Goal: Transaction & Acquisition: Purchase product/service

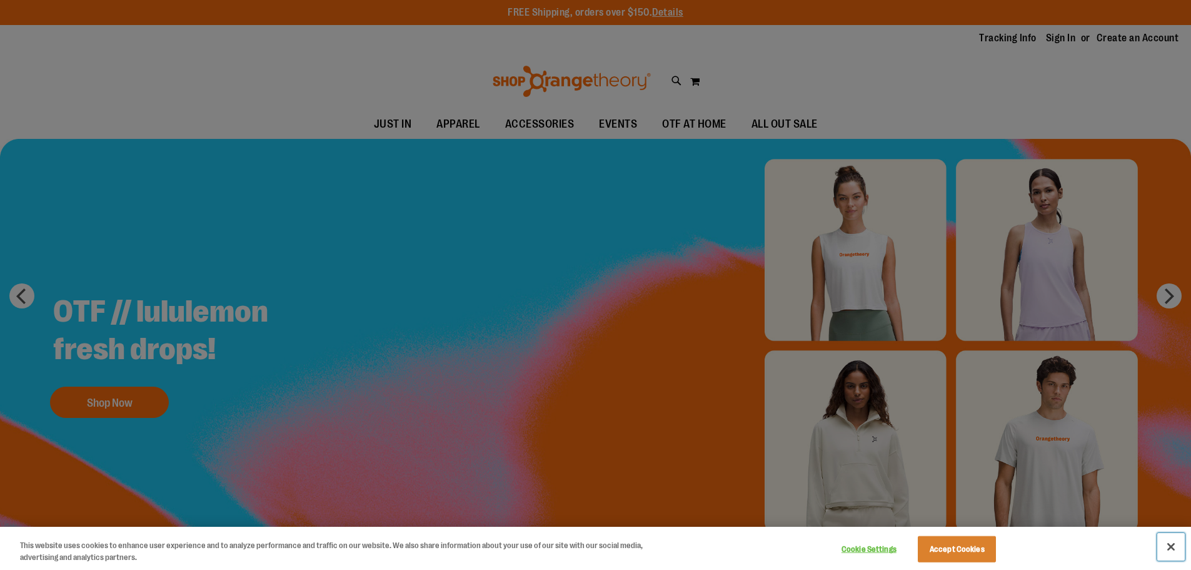
click at [1164, 536] on button "Close" at bounding box center [1171, 547] width 28 height 28
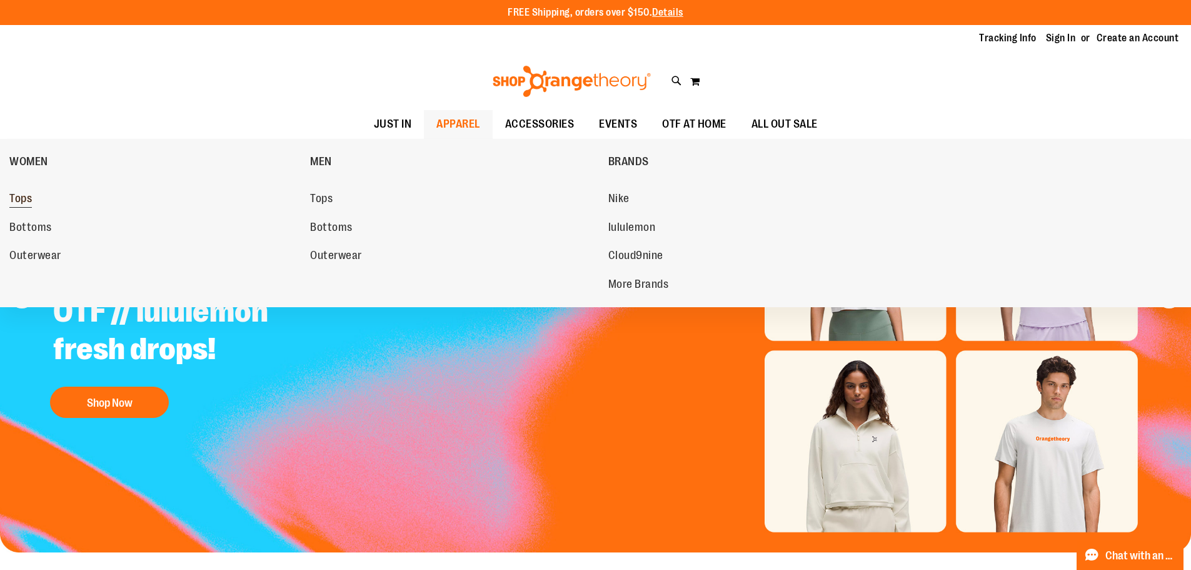
click at [31, 197] on span "Tops" at bounding box center [20, 200] width 23 height 16
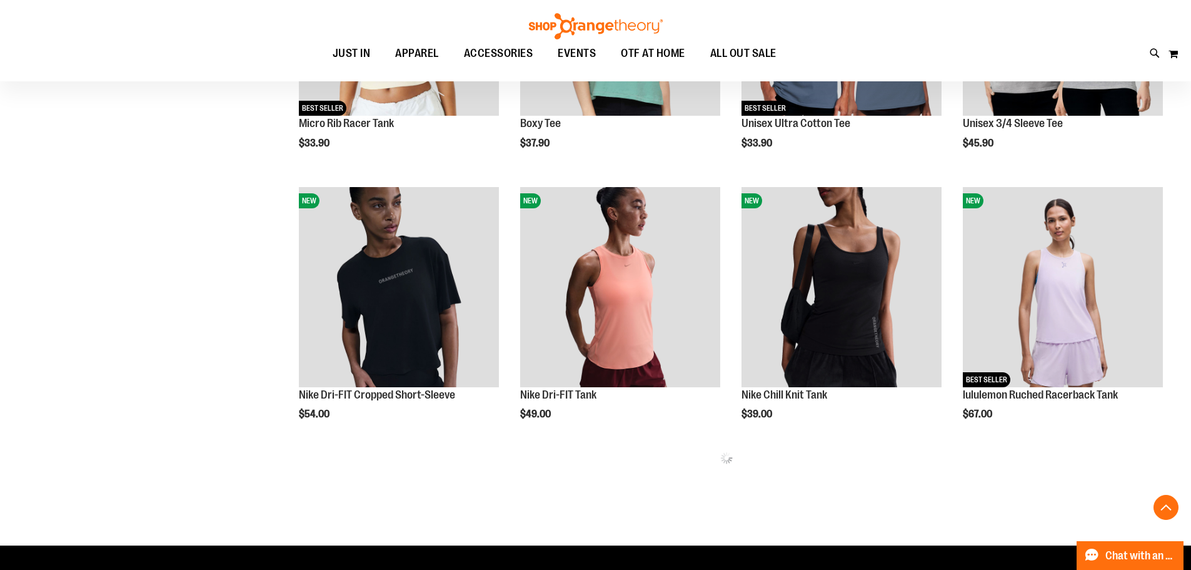
scroll to position [625, 0]
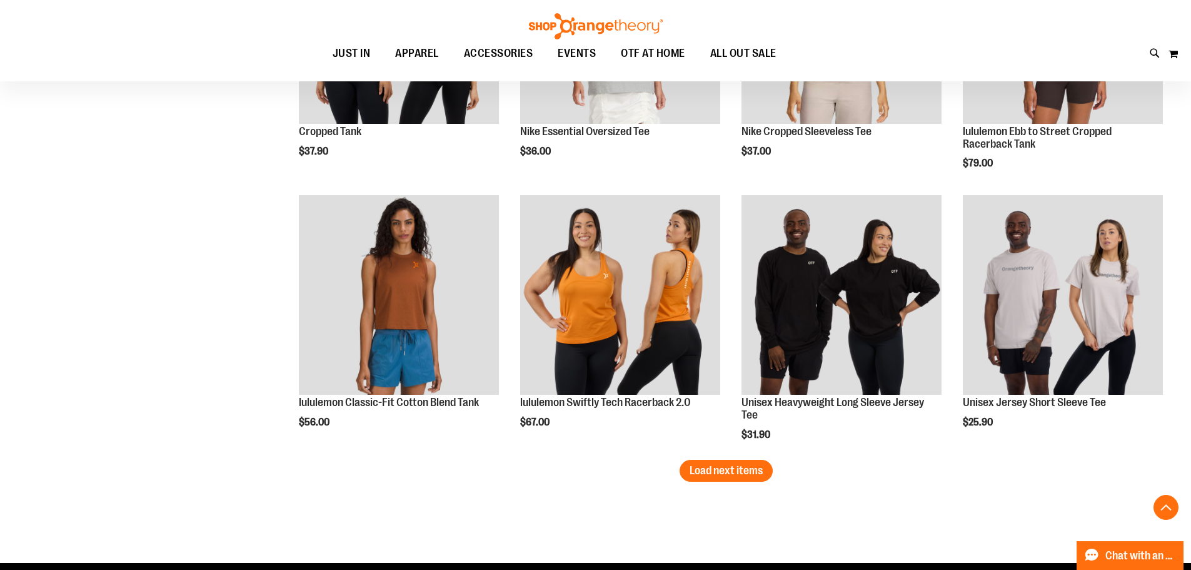
scroll to position [2250, 0]
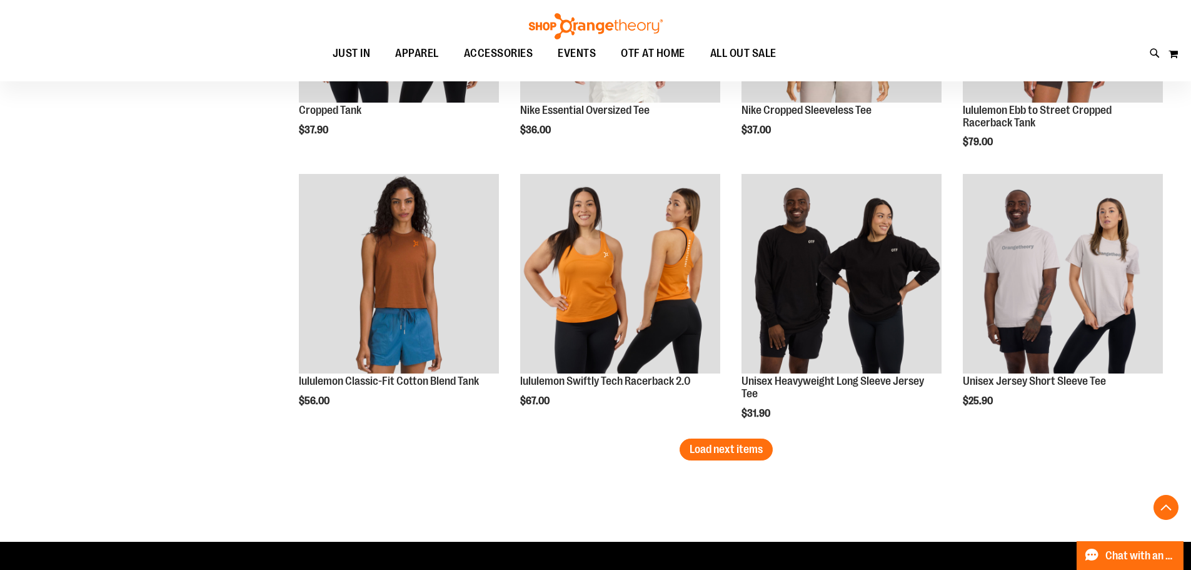
click at [700, 458] on button "Load next items" at bounding box center [726, 449] width 93 height 22
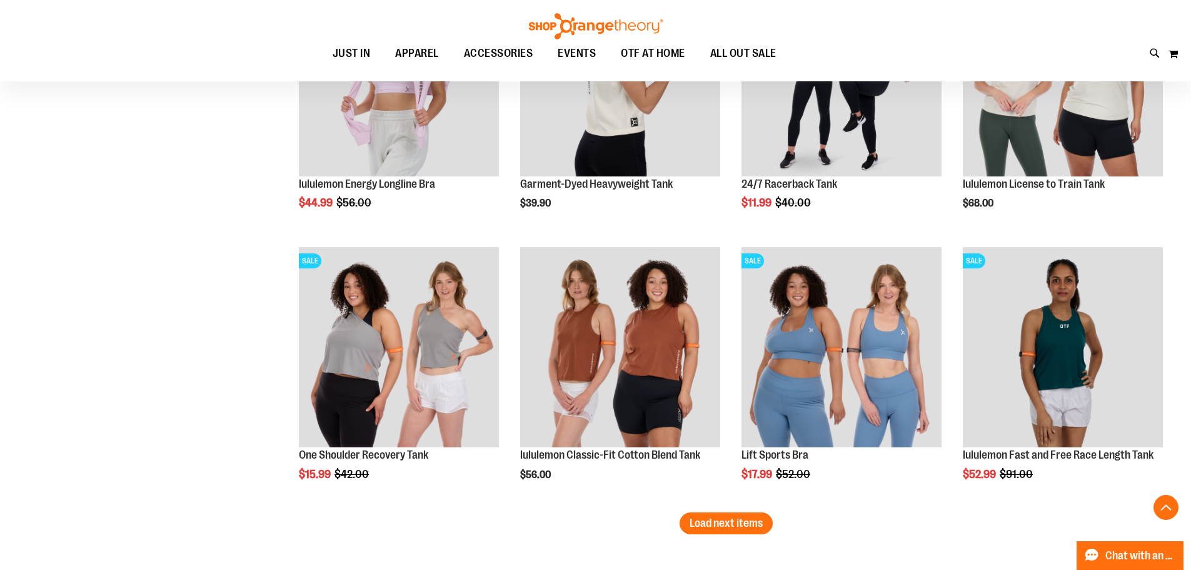
scroll to position [3001, 0]
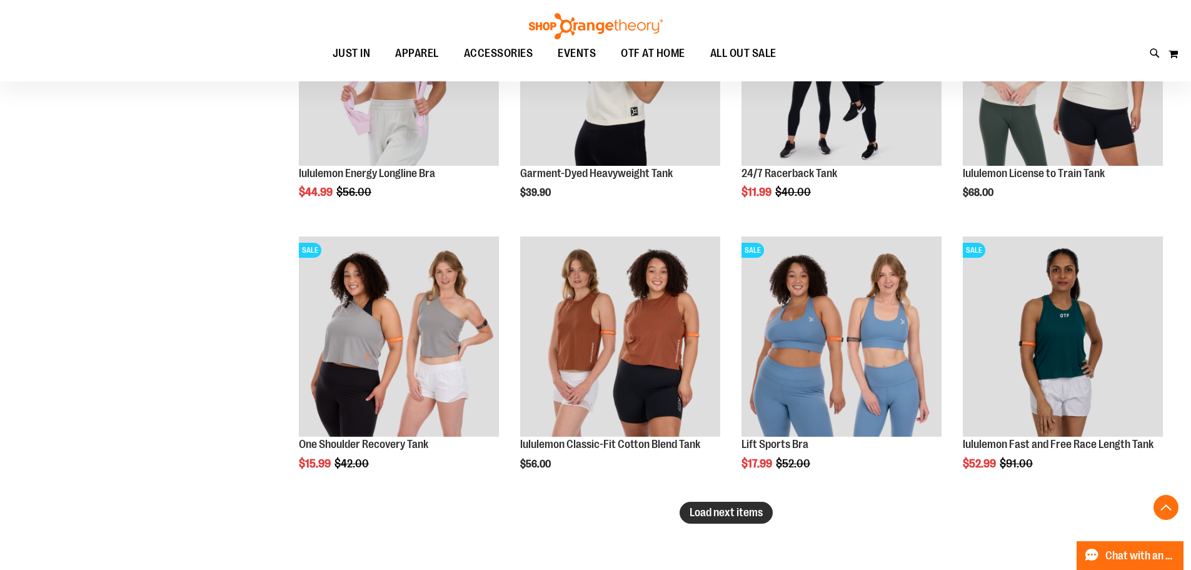
click at [690, 511] on span "Load next items" at bounding box center [726, 512] width 73 height 13
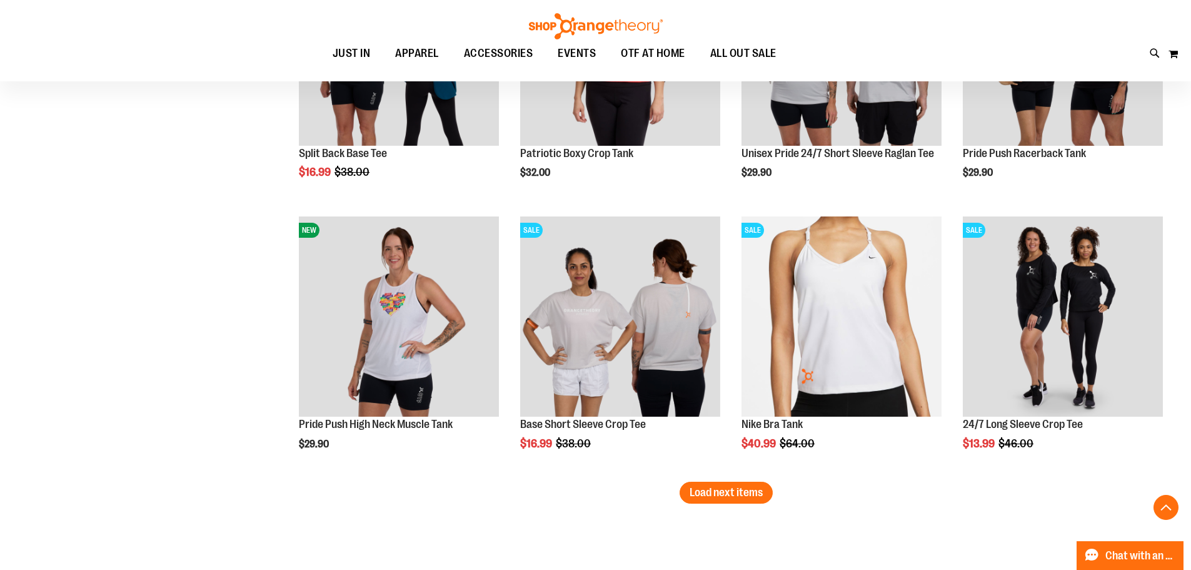
scroll to position [4001, 0]
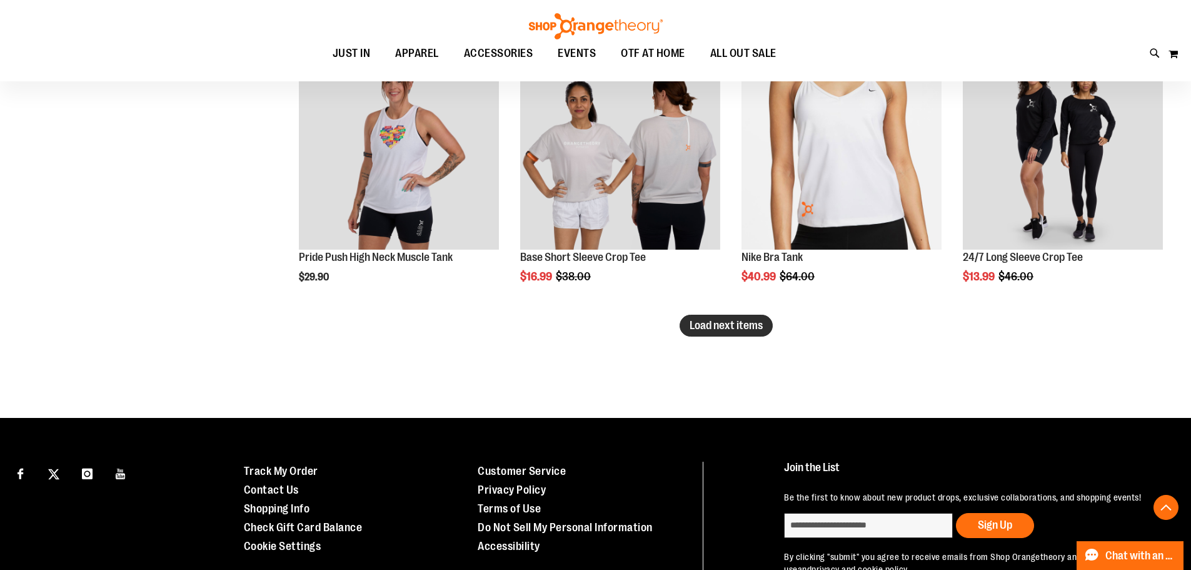
click at [726, 330] on span "Load next items" at bounding box center [726, 325] width 73 height 13
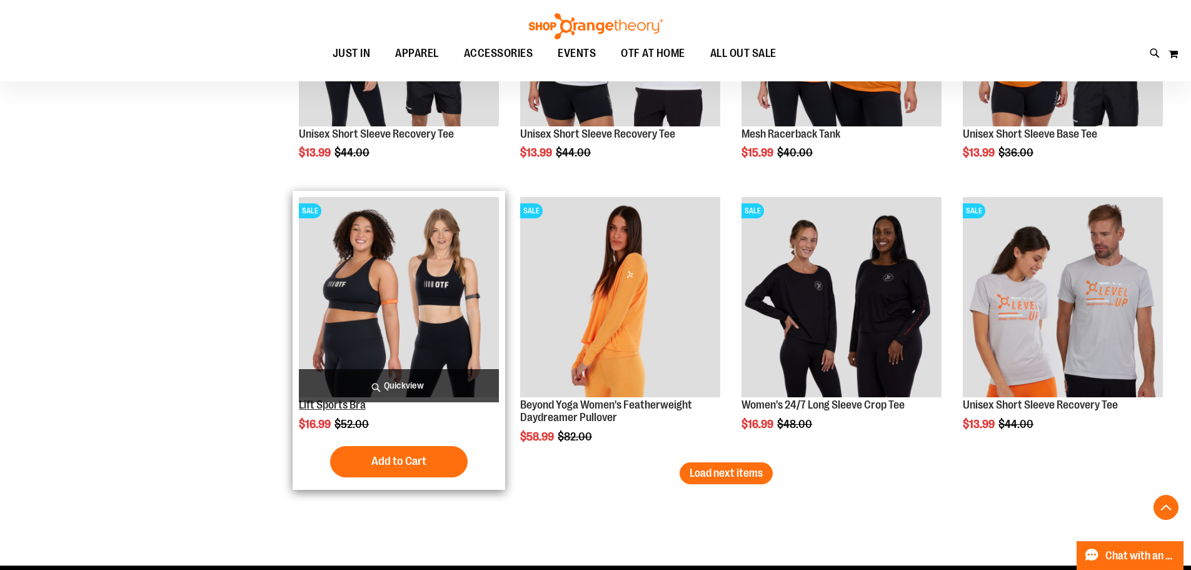
scroll to position [4689, 0]
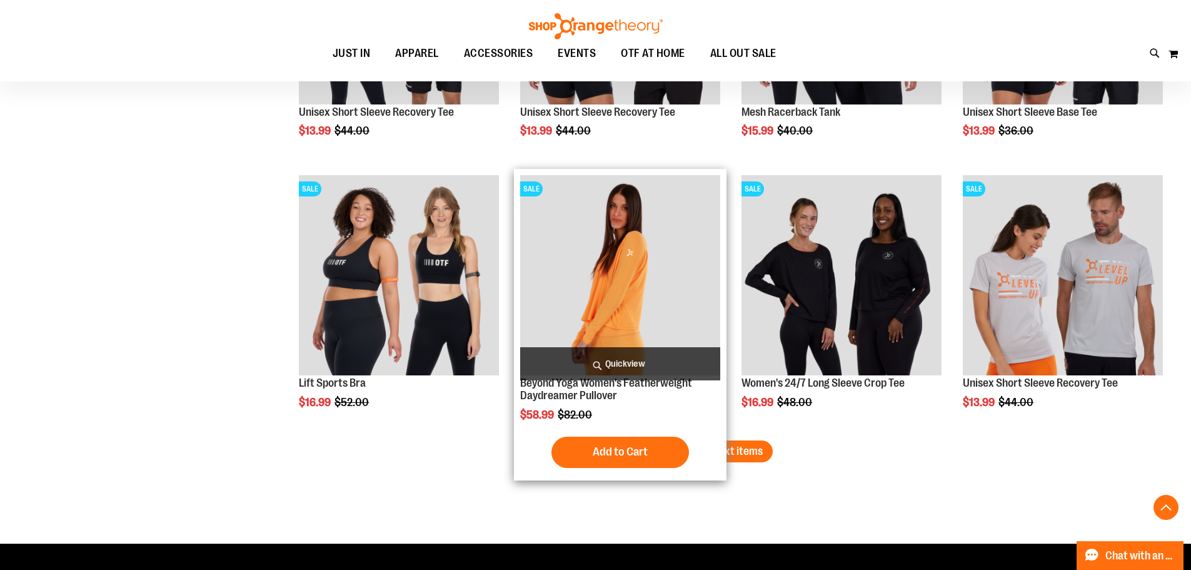
click at [703, 431] on div "Beyond Yoga Women's Featherweight Daydreamer Pullover $58.99 Regular Price $82.…" at bounding box center [620, 324] width 200 height 298
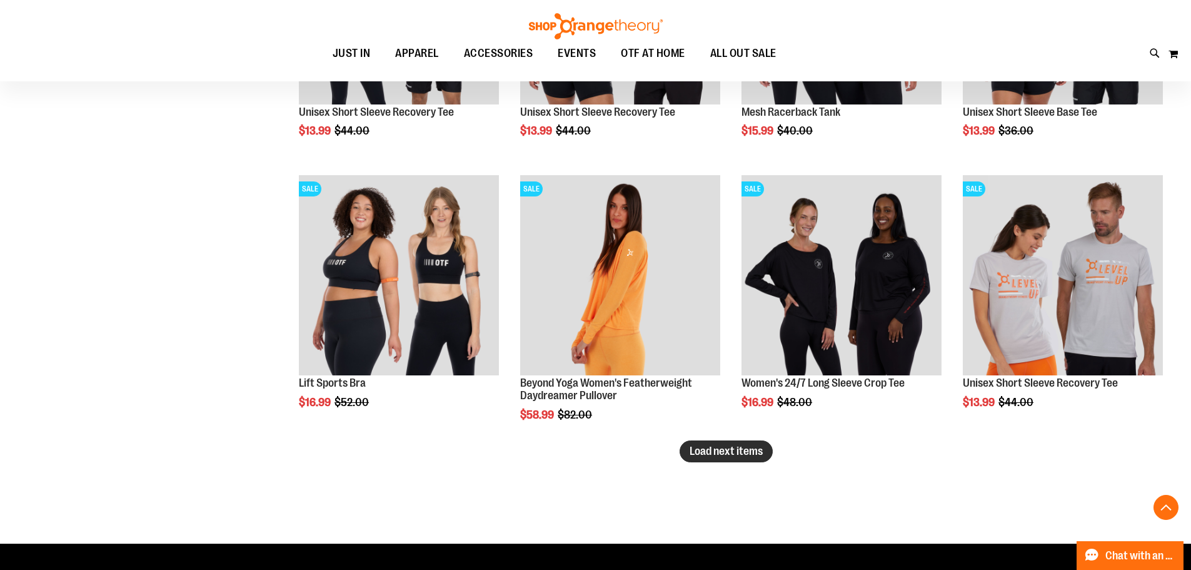
click at [737, 447] on span "Load next items" at bounding box center [726, 451] width 73 height 13
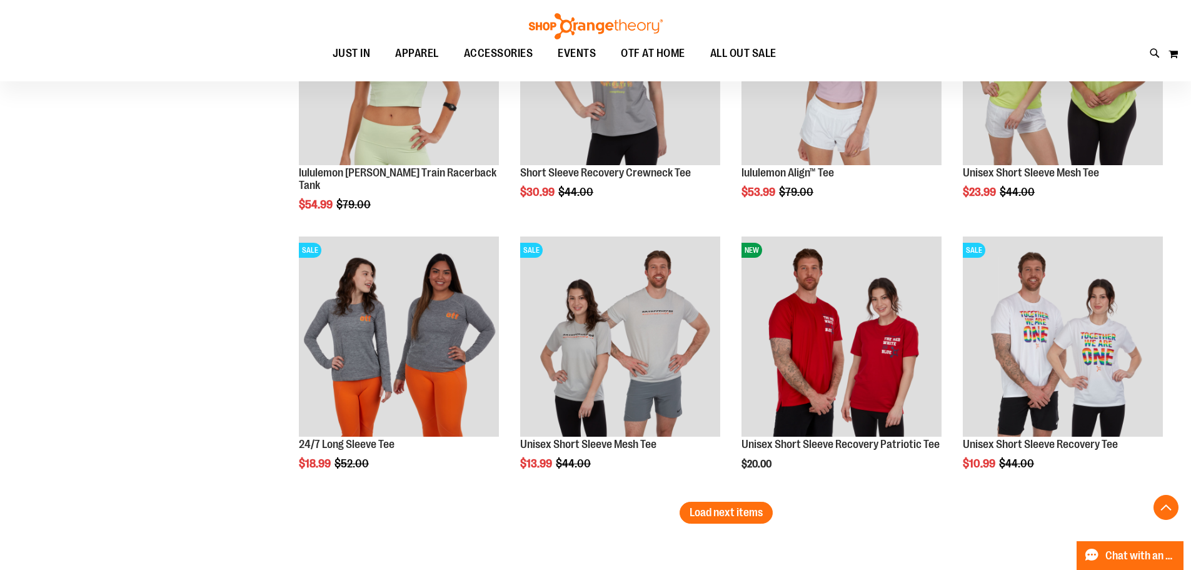
scroll to position [5502, 0]
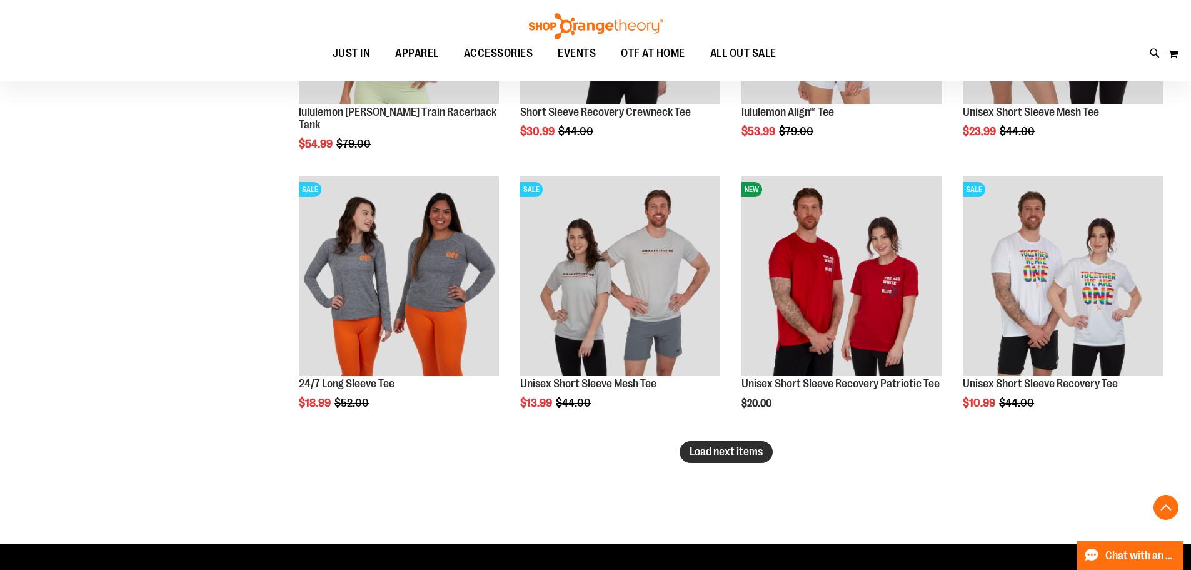
click at [725, 450] on span "Load next items" at bounding box center [726, 451] width 73 height 13
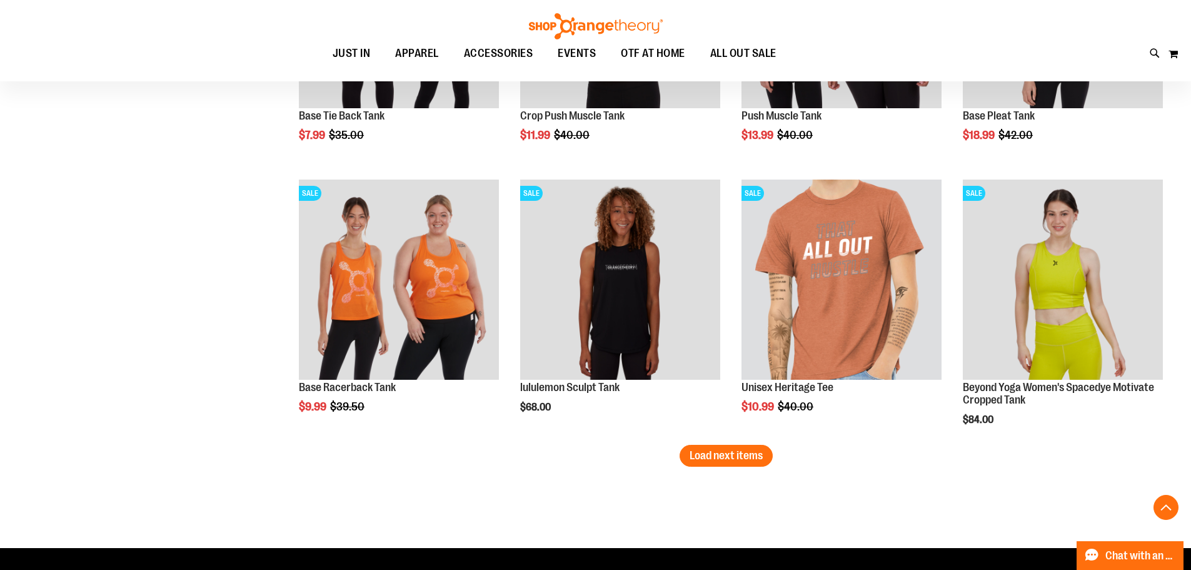
scroll to position [6315, 0]
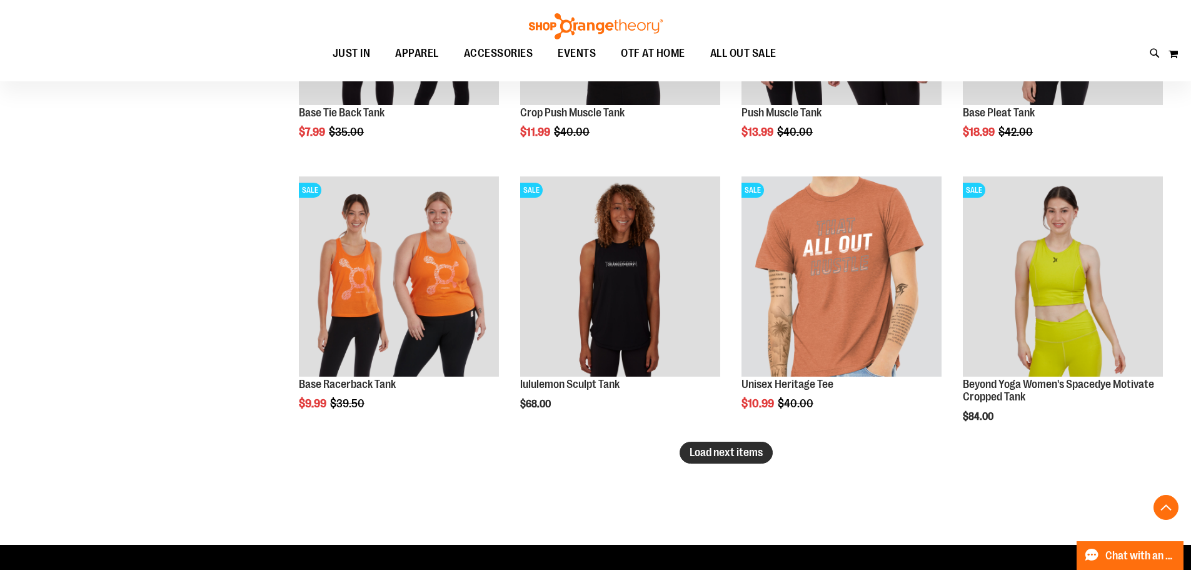
click at [701, 450] on span "Load next items" at bounding box center [726, 452] width 73 height 13
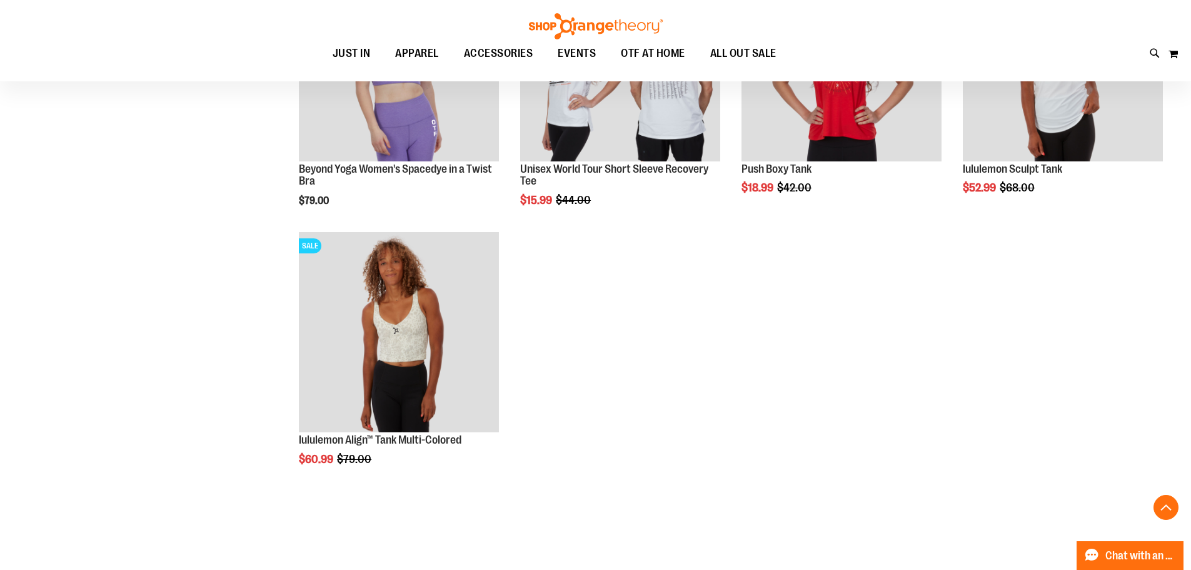
scroll to position [6877, 0]
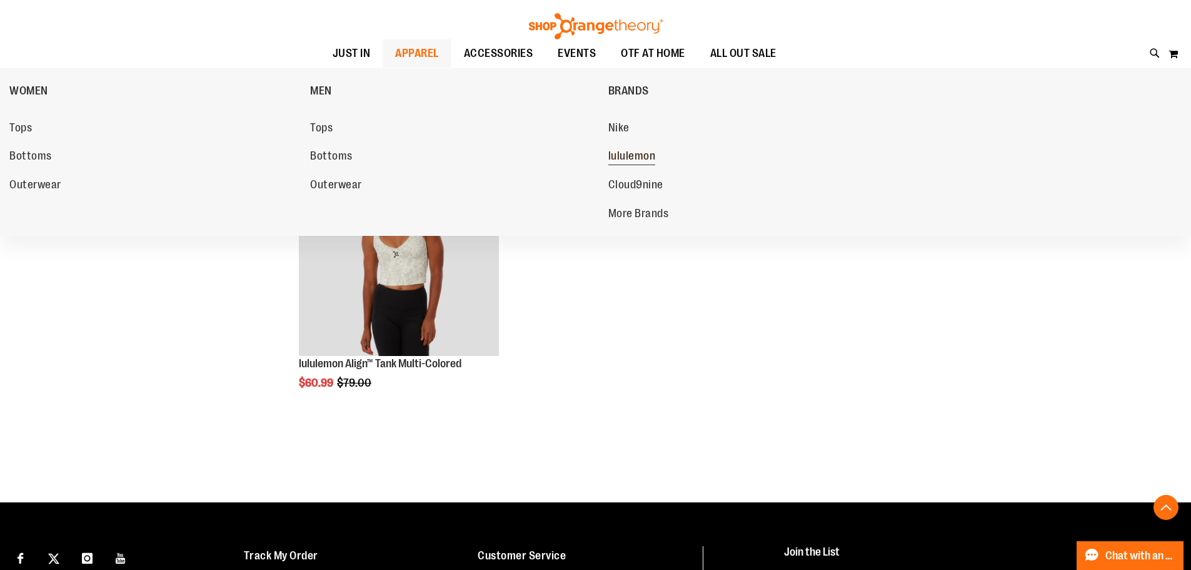
click at [643, 151] on span "lululemon" at bounding box center [632, 157] width 48 height 16
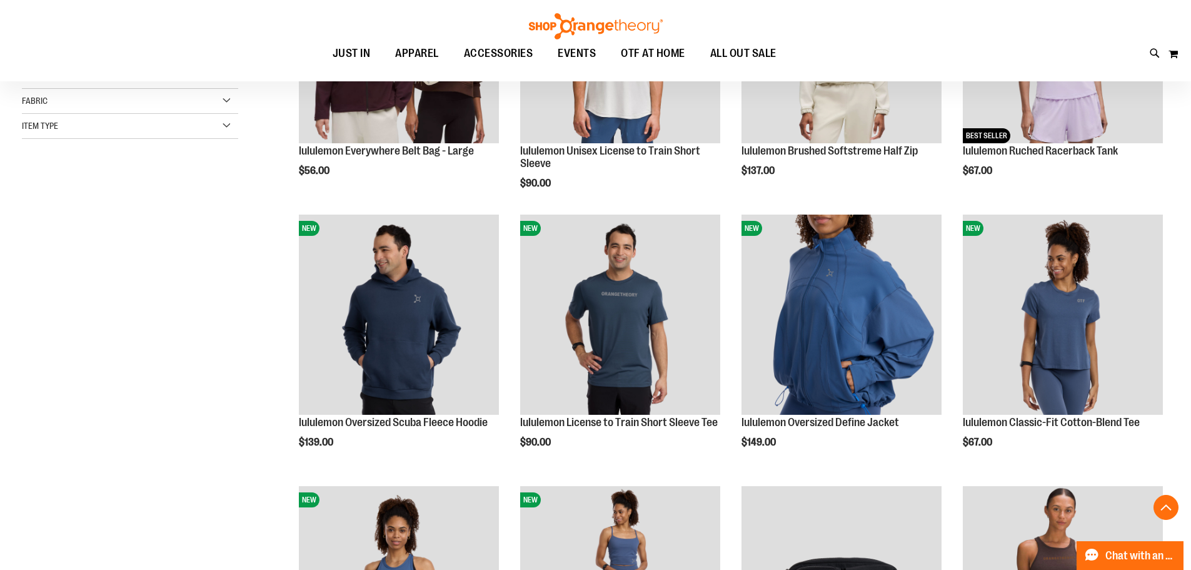
scroll to position [312, 0]
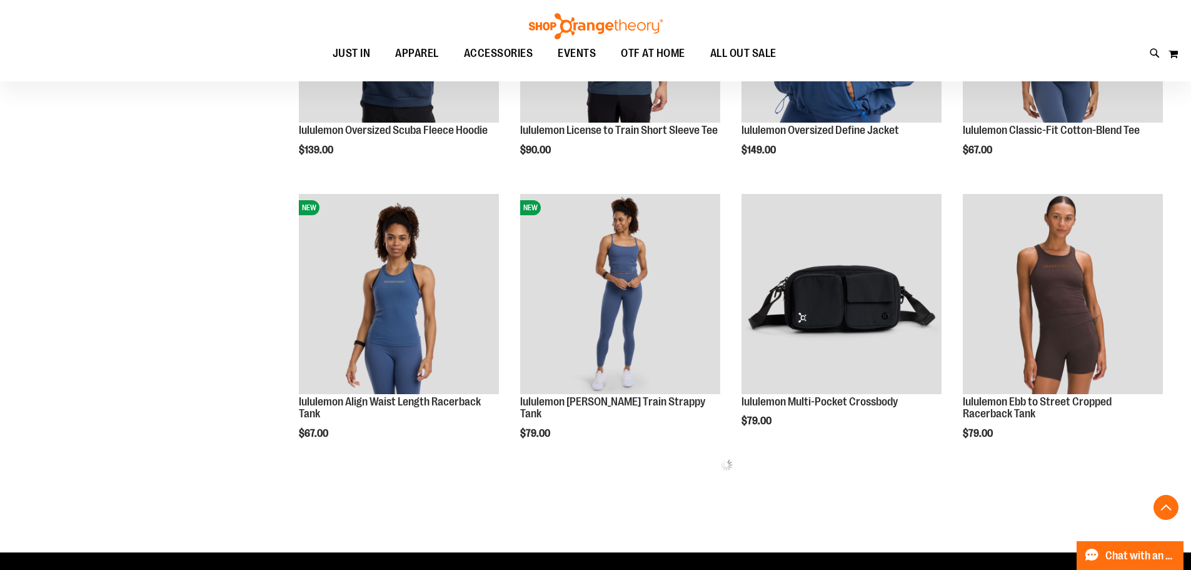
scroll to position [625, 0]
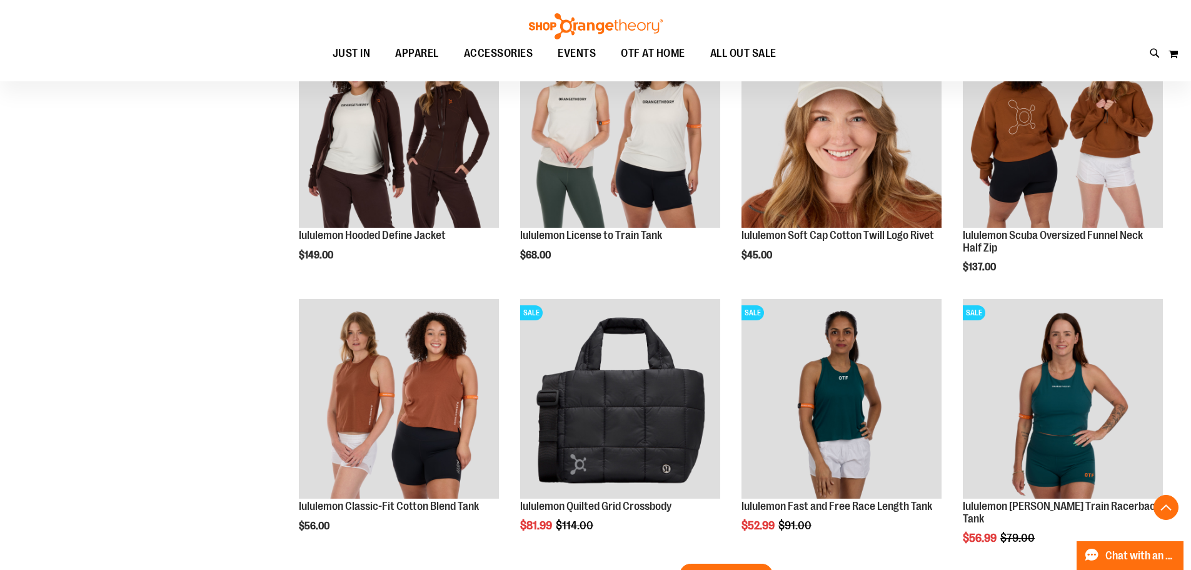
scroll to position [2250, 0]
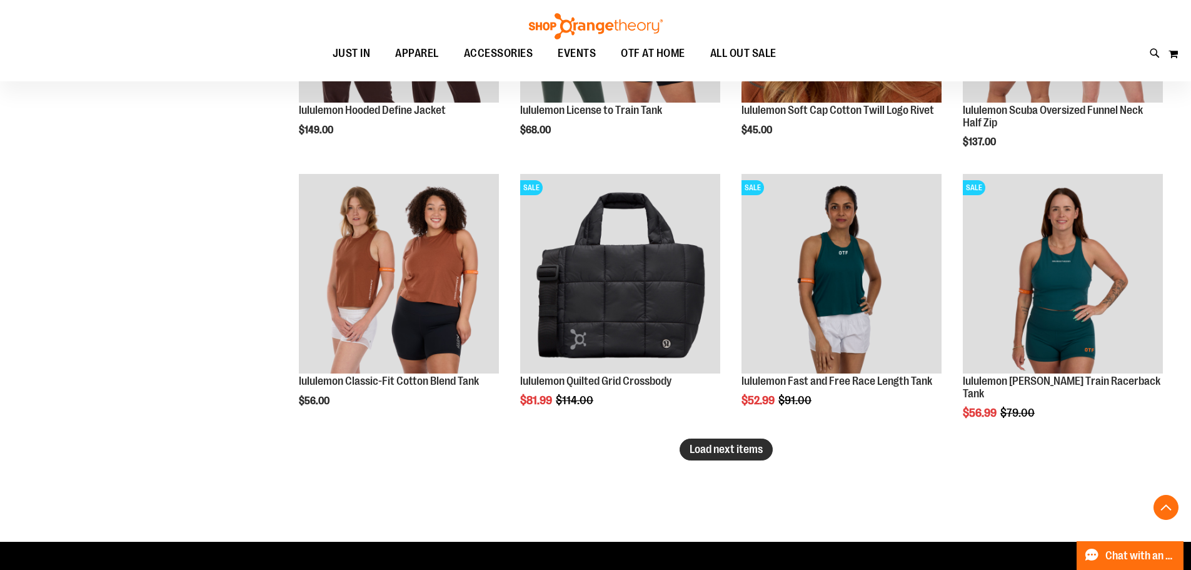
click at [708, 451] on span "Load next items" at bounding box center [726, 449] width 73 height 13
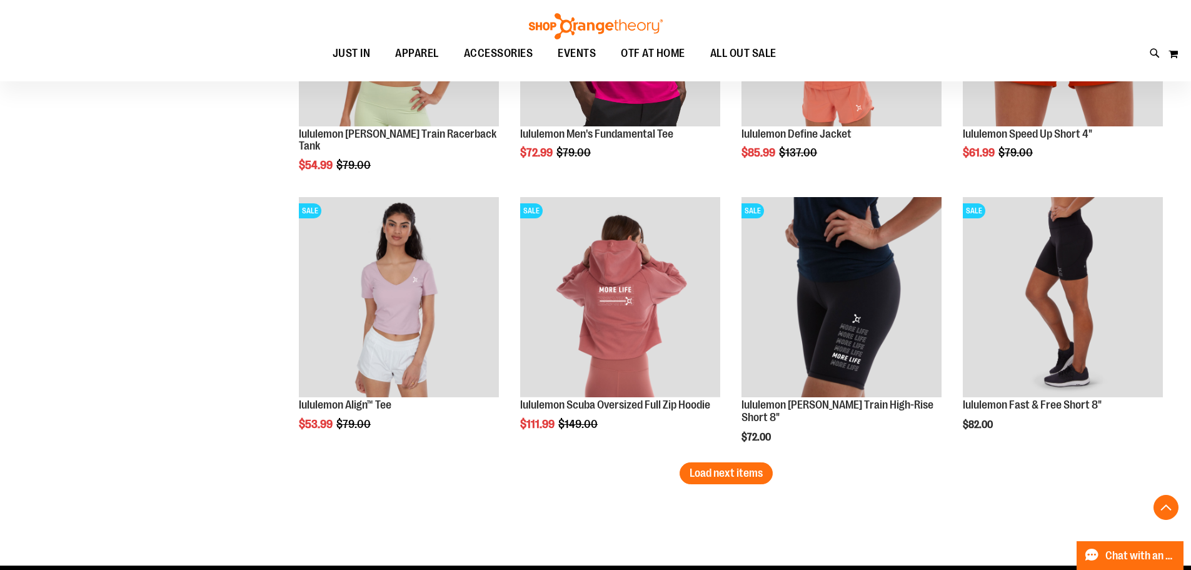
scroll to position [3188, 0]
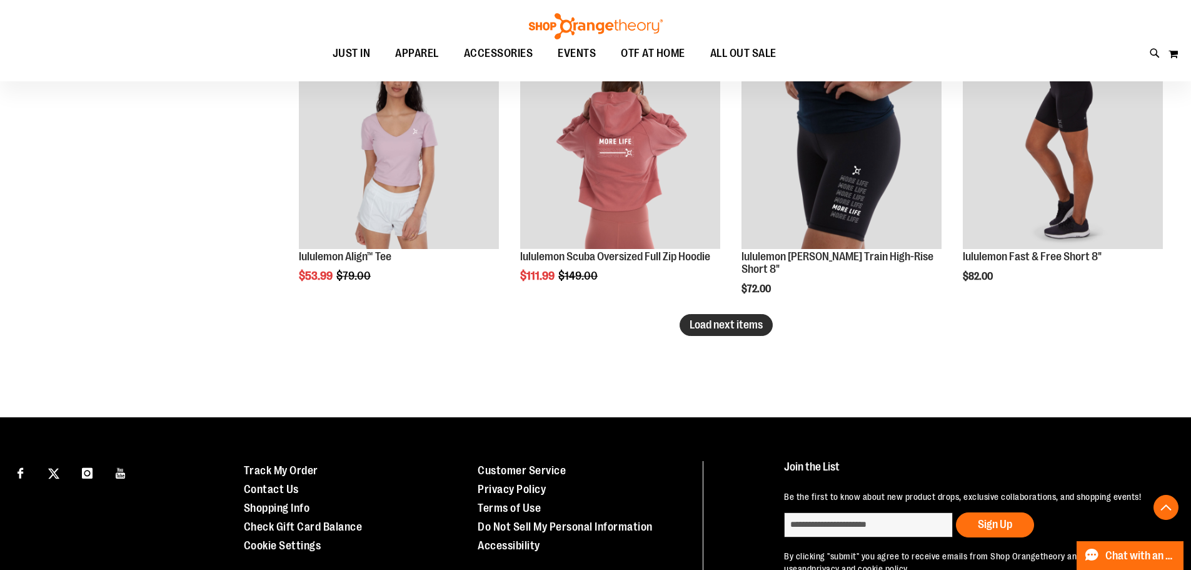
click at [702, 324] on span "Load next items" at bounding box center [726, 324] width 73 height 13
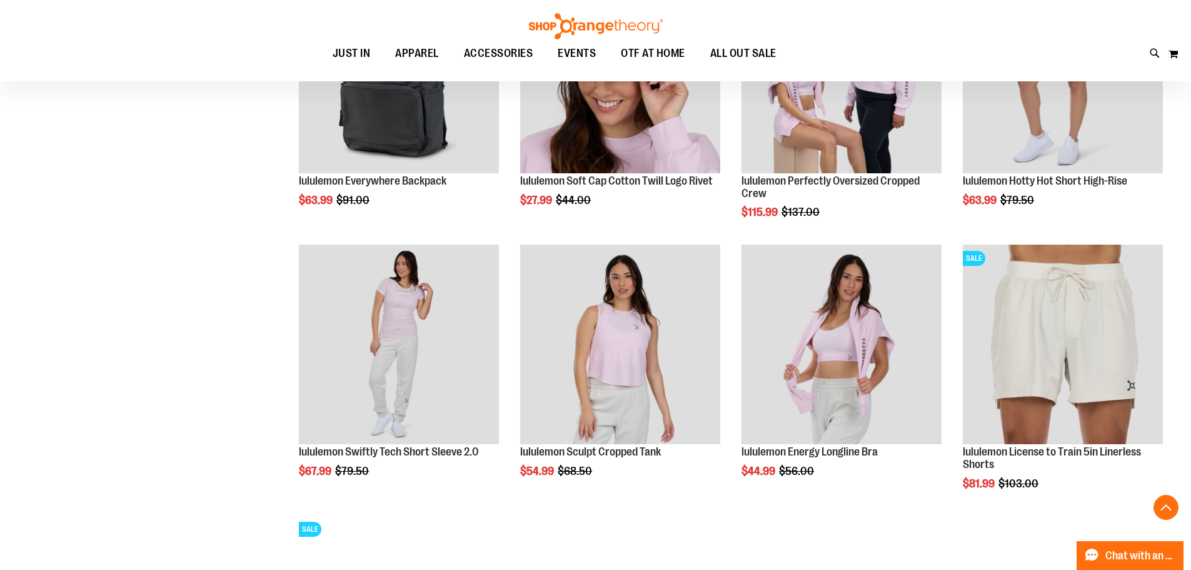
scroll to position [1125, 0]
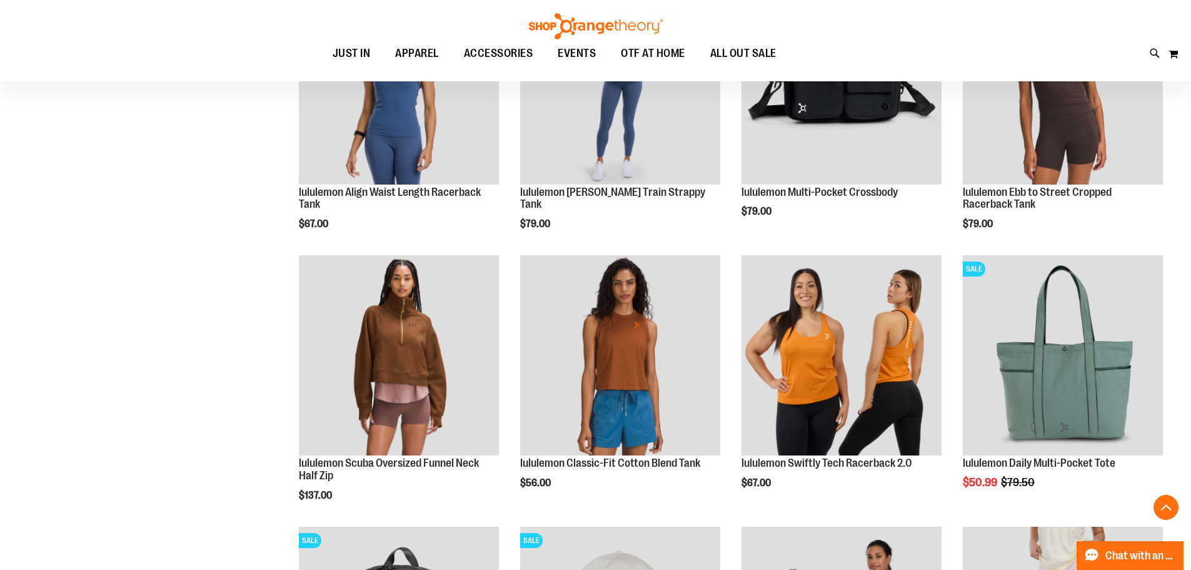
scroll to position [812, 0]
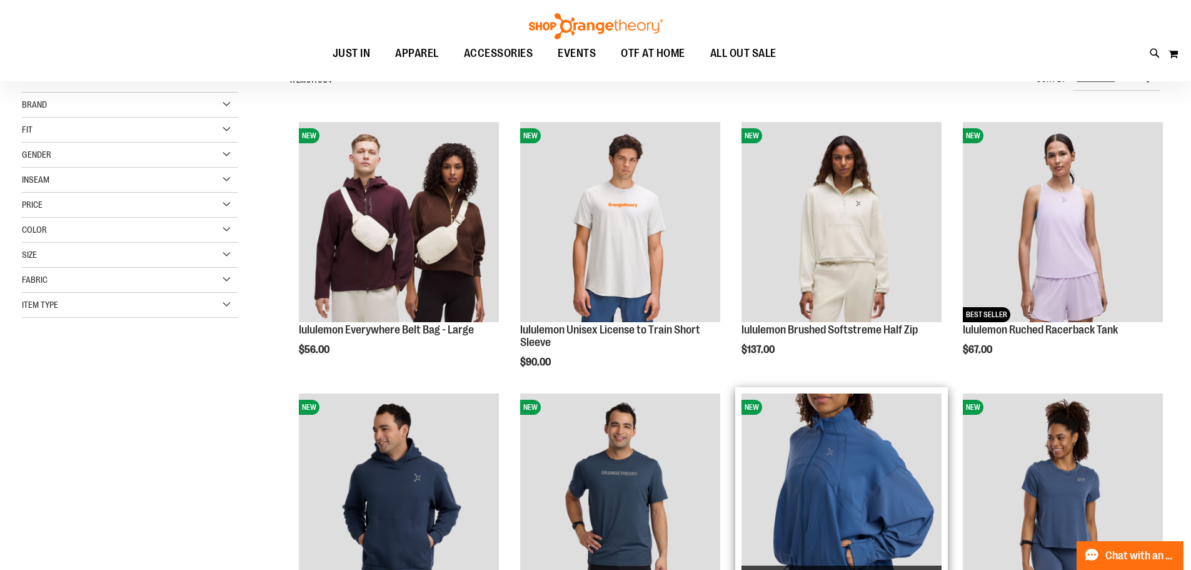
scroll to position [124, 0]
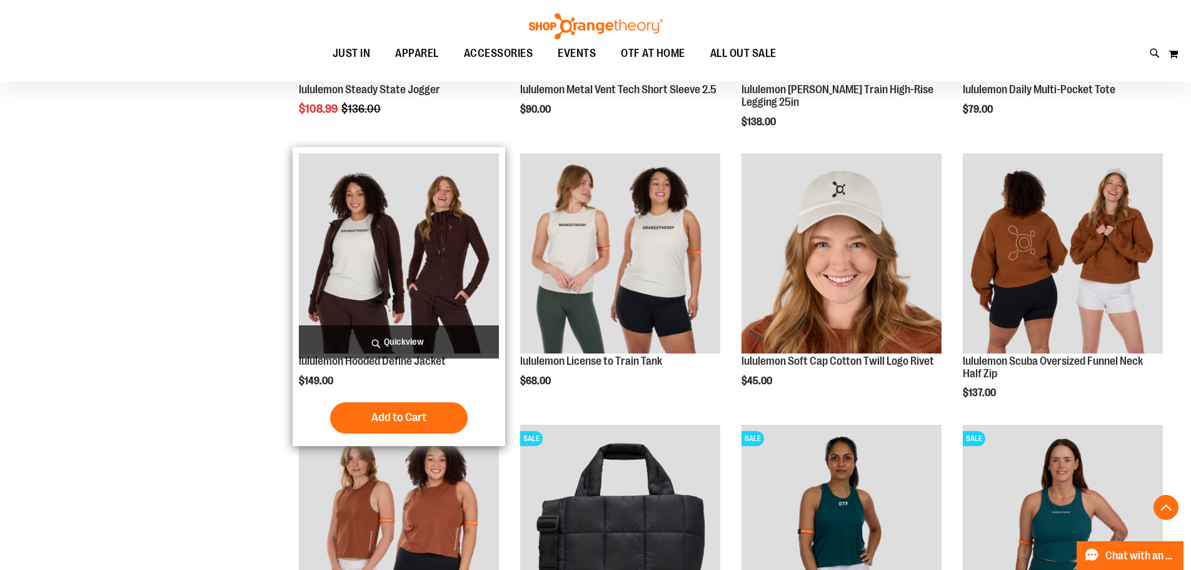
scroll to position [2000, 0]
click at [402, 269] on img "product" at bounding box center [399, 253] width 200 height 200
click at [399, 238] on img "product" at bounding box center [399, 253] width 200 height 200
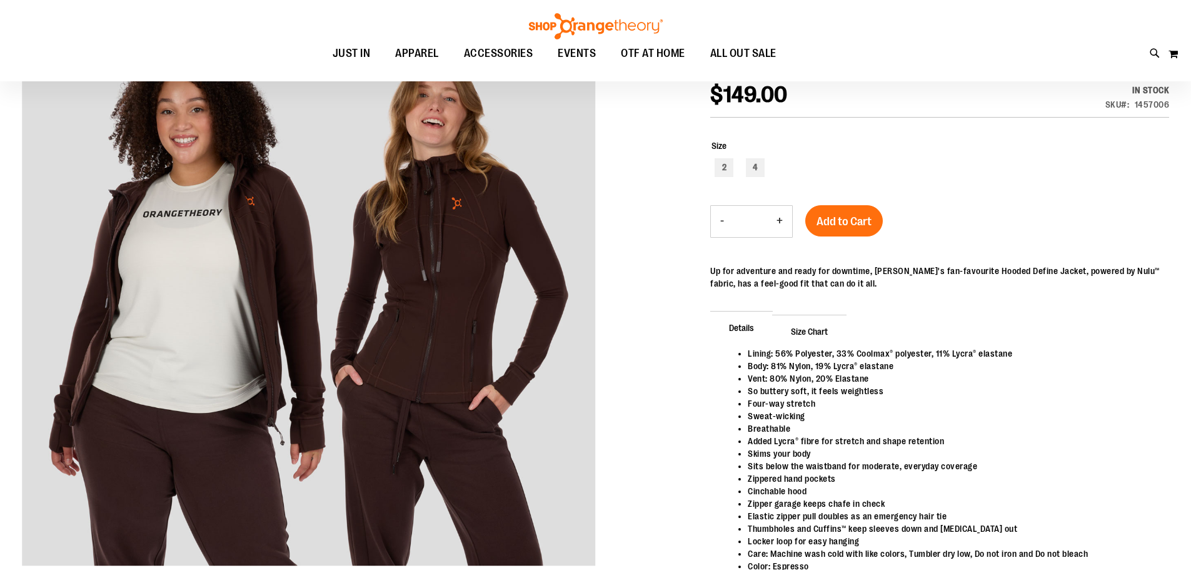
scroll to position [186, 0]
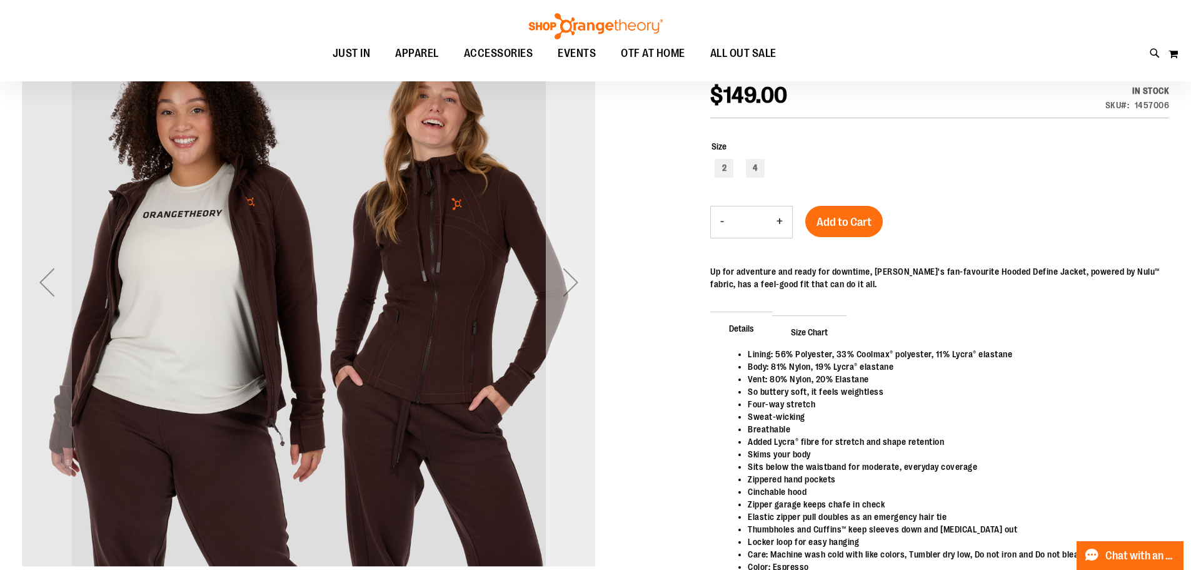
click at [578, 284] on div "Next" at bounding box center [571, 282] width 50 height 50
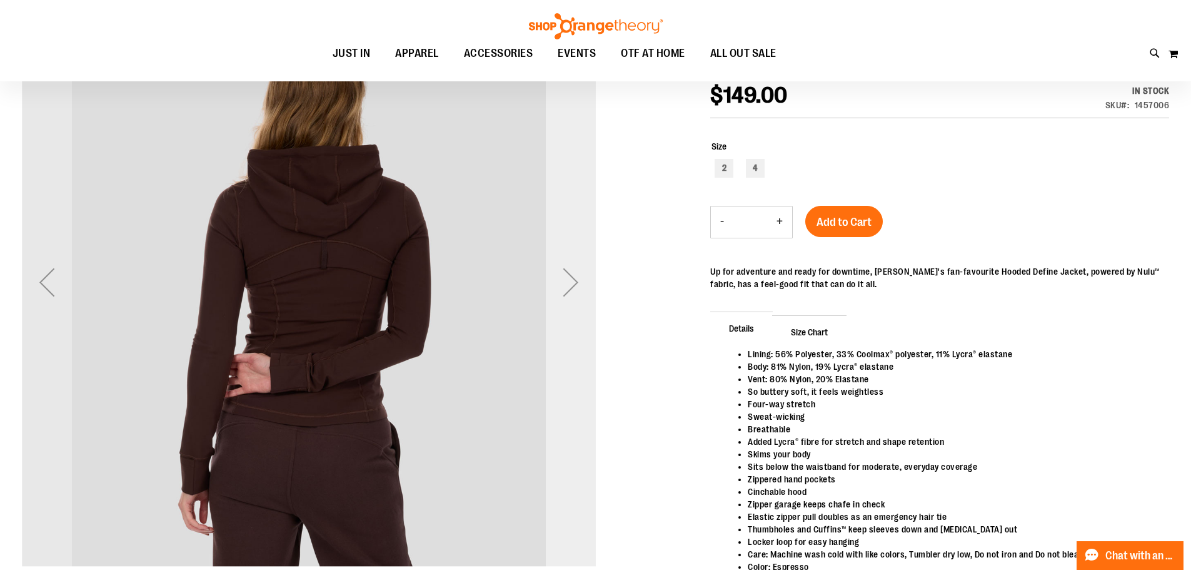
click at [578, 284] on div "Next" at bounding box center [571, 282] width 50 height 50
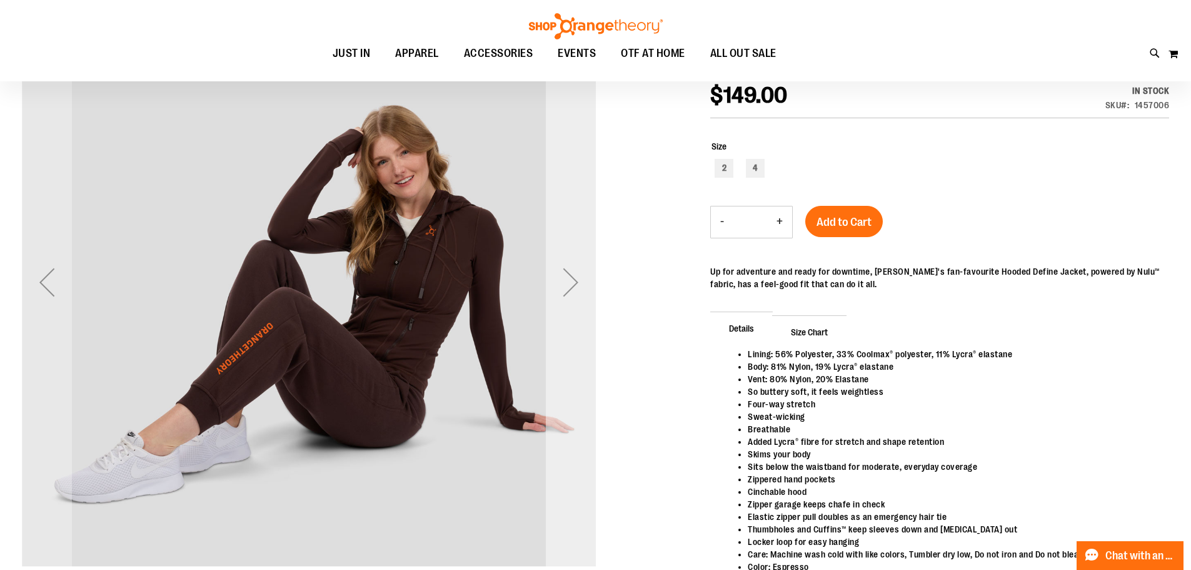
click at [578, 284] on div "Next" at bounding box center [571, 282] width 50 height 50
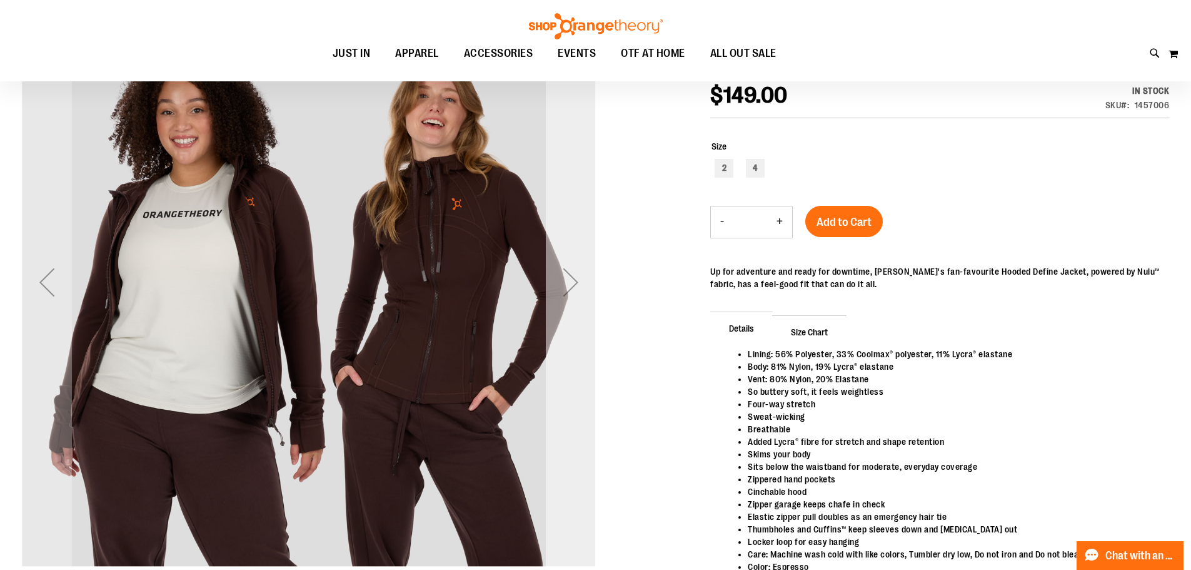
click at [578, 283] on div "Next" at bounding box center [571, 282] width 50 height 50
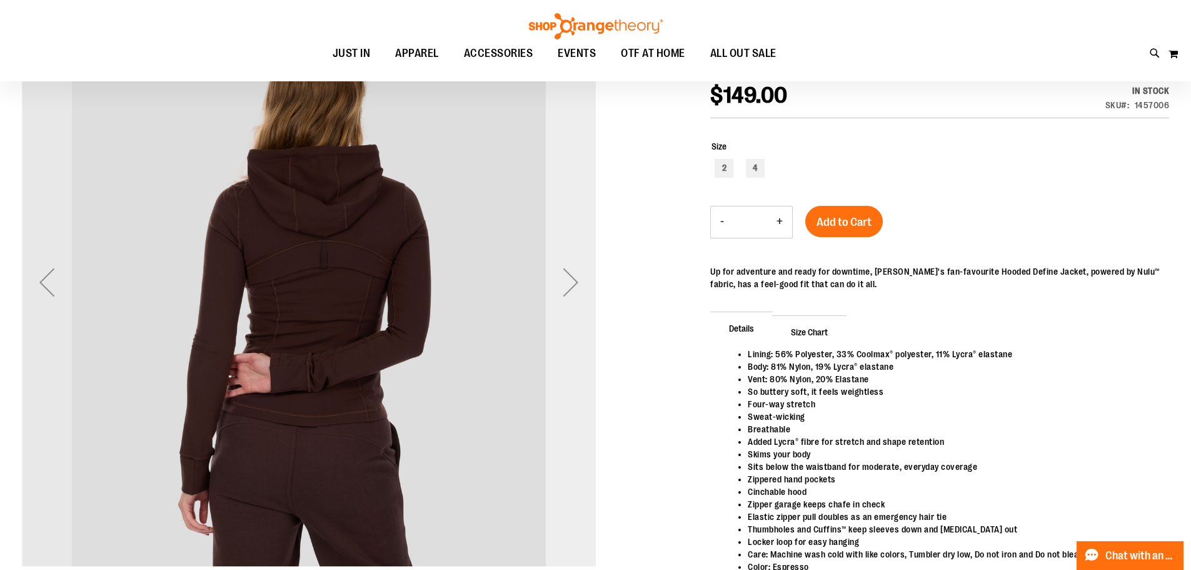
click at [578, 283] on div "Next" at bounding box center [571, 282] width 50 height 50
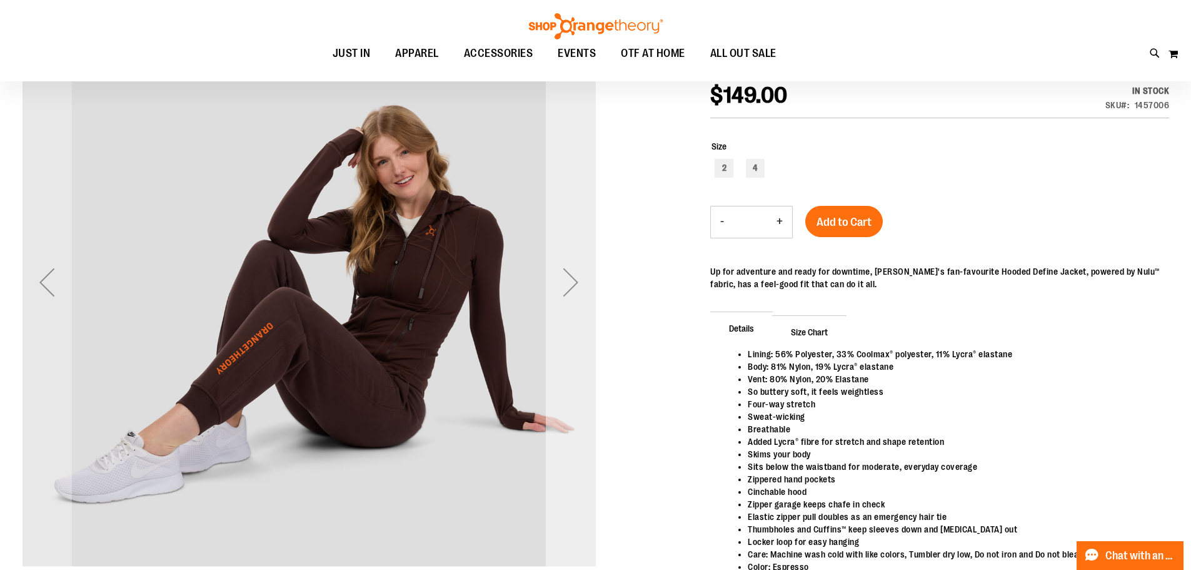
click at [578, 284] on div "Next" at bounding box center [571, 282] width 50 height 50
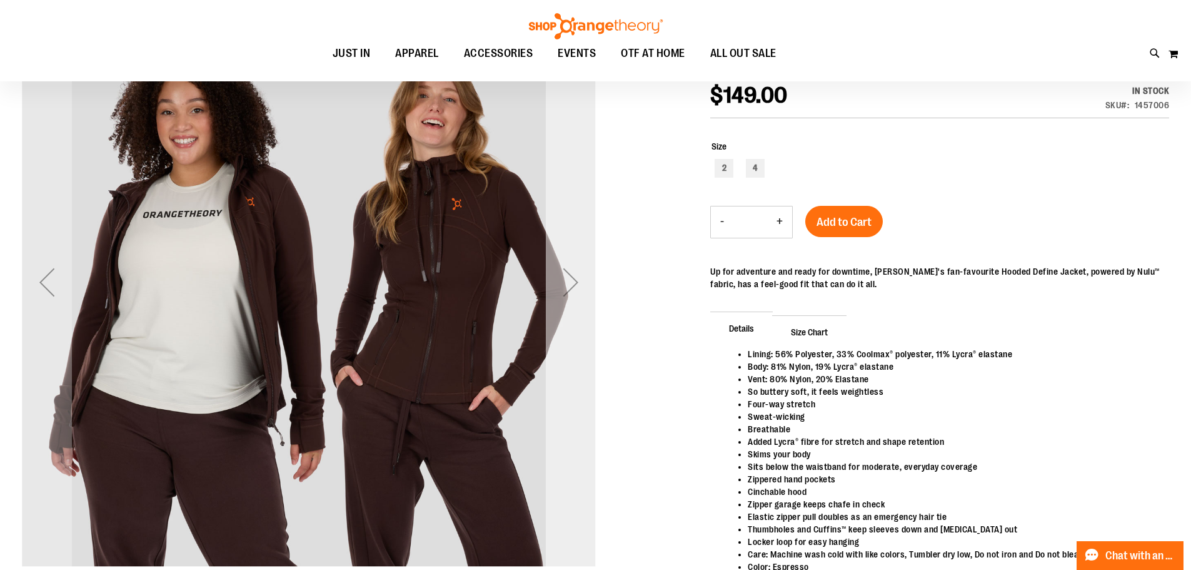
click at [578, 283] on div "Next" at bounding box center [571, 282] width 50 height 50
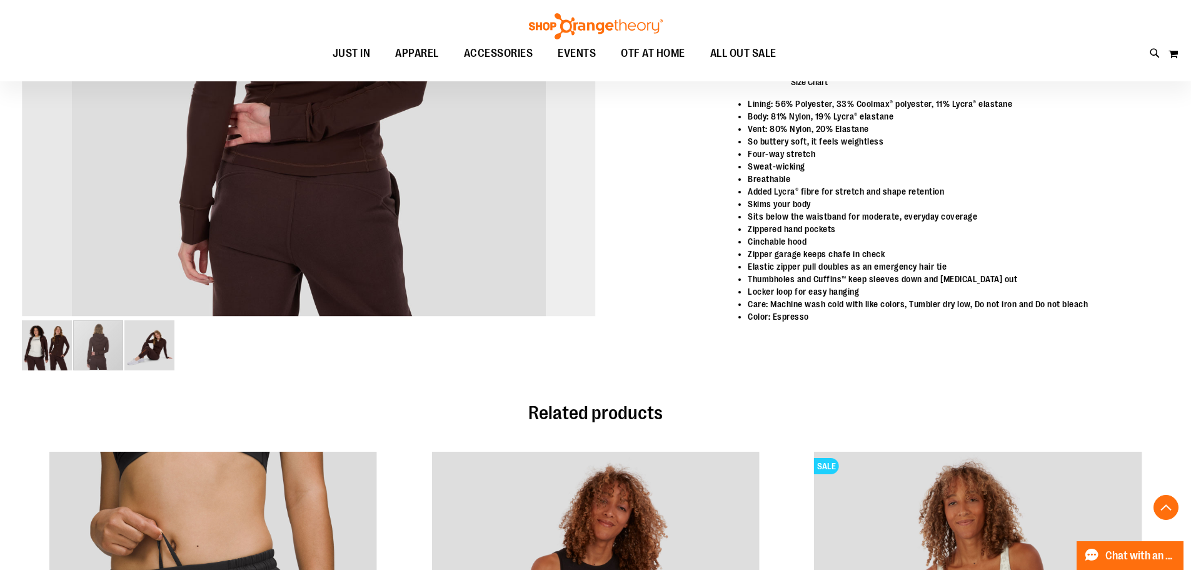
scroll to position [749, 0]
